Goal: Entertainment & Leisure: Consume media (video, audio)

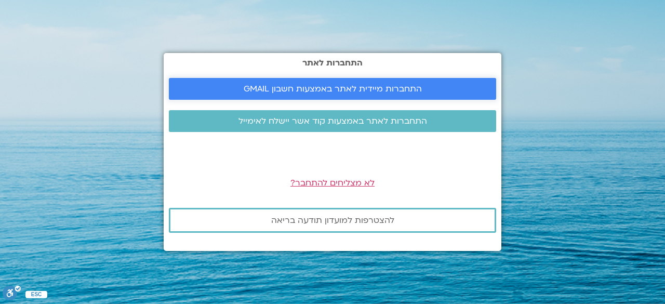
click at [281, 90] on span "התחברות מיידית לאתר באמצעות חשבון GMAIL" at bounding box center [333, 88] width 178 height 9
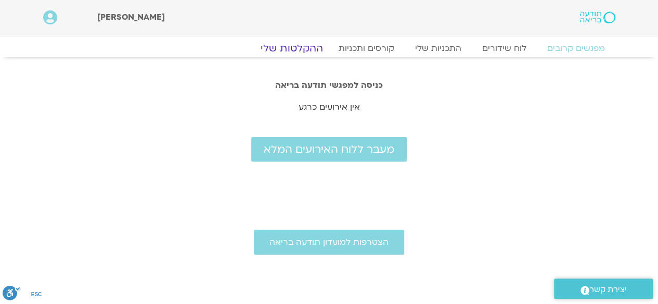
click at [297, 42] on link "ההקלטות שלי" at bounding box center [291, 48] width 87 height 12
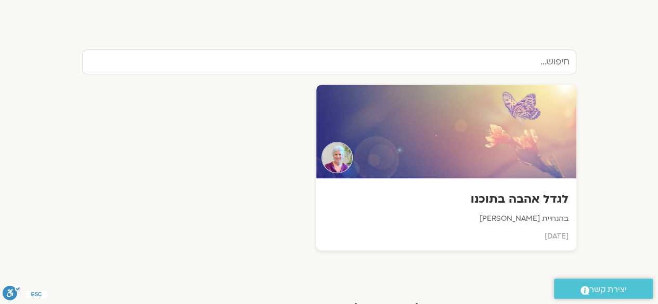
scroll to position [339, 0]
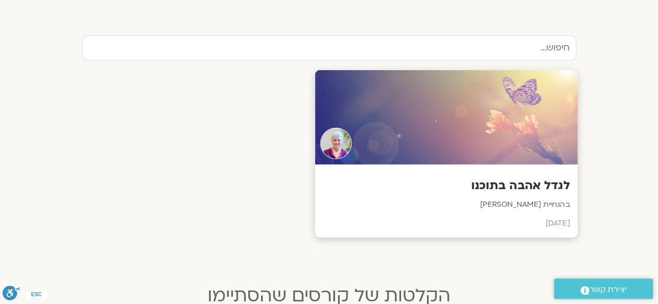
click at [479, 137] on div at bounding box center [446, 117] width 263 height 95
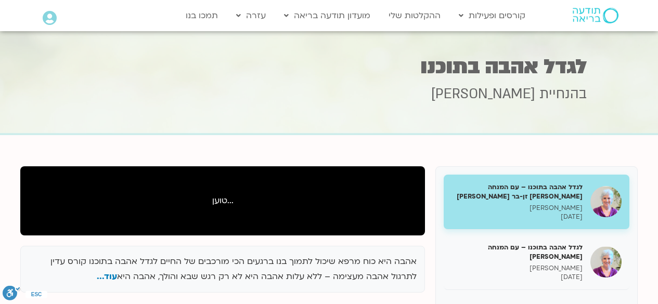
click at [491, 183] on h5 "לגדל אהבה בתוכנו – עם המנחה האורחת צילה זן-בר צור" at bounding box center [516, 191] width 131 height 19
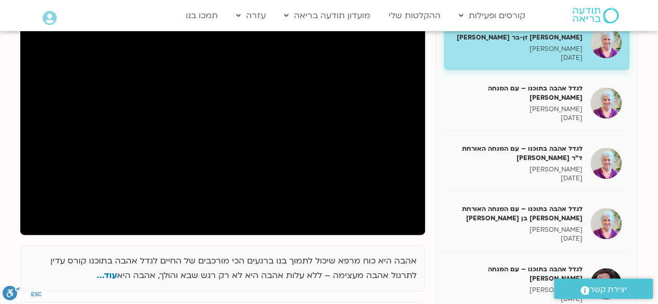
scroll to position [138, 0]
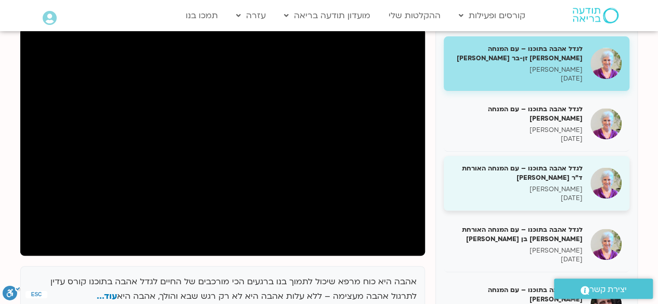
click at [520, 175] on h5 "לגדל אהבה בתוכנו – עם המנחה האורחת ד"ר נועה אלבלדה" at bounding box center [516, 173] width 131 height 19
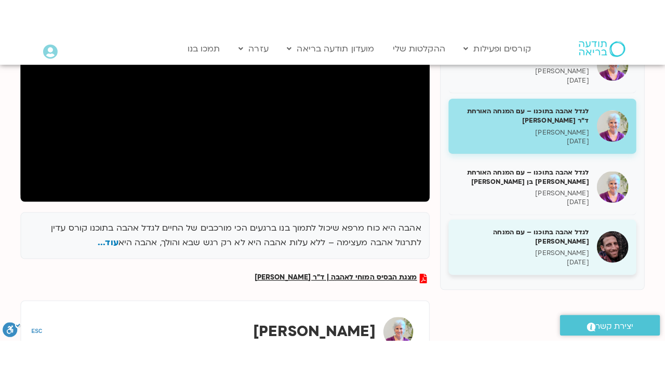
scroll to position [231, 0]
